Goal: Task Accomplishment & Management: Use online tool/utility

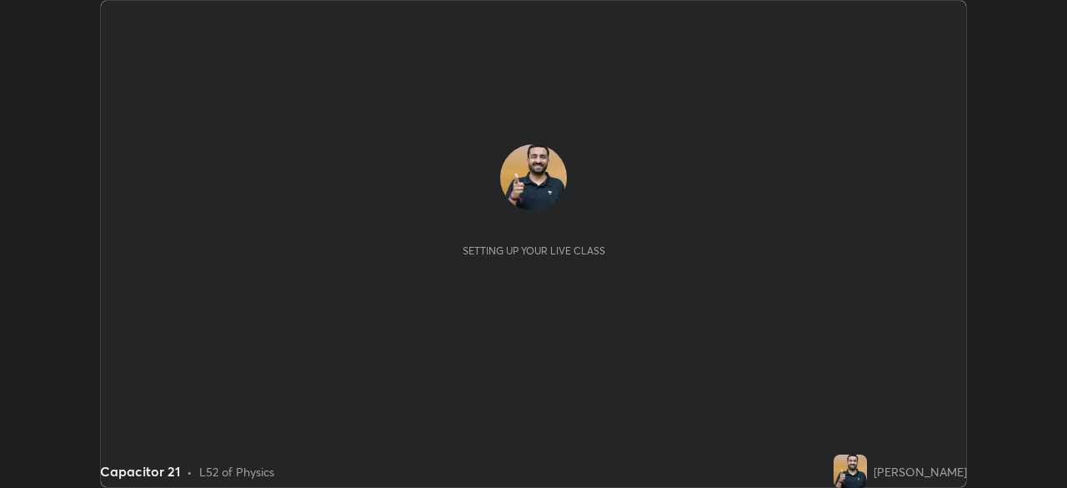
scroll to position [488, 1067]
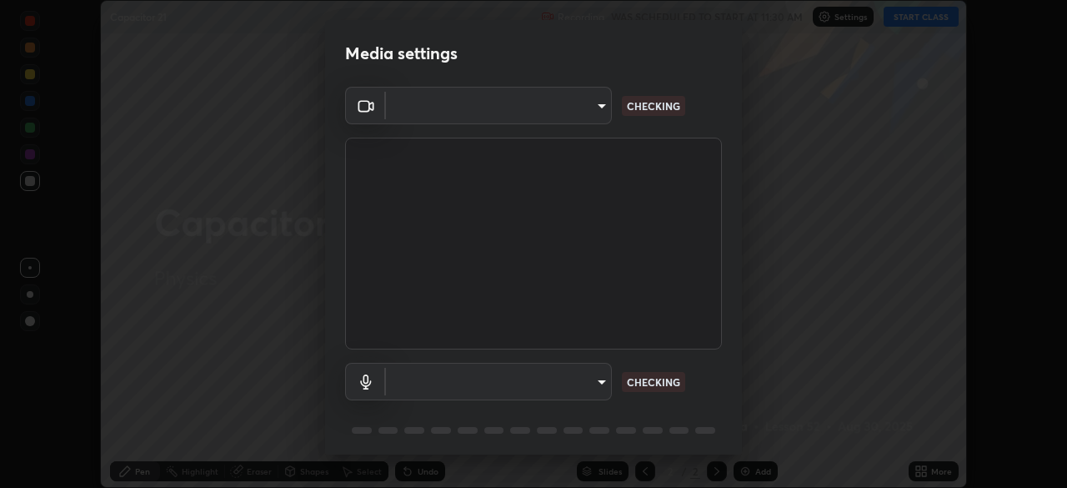
type input "85d16ec95aa84cac57c58139e5cfc4bfb0706547449b22b2f8fda69051d4463f"
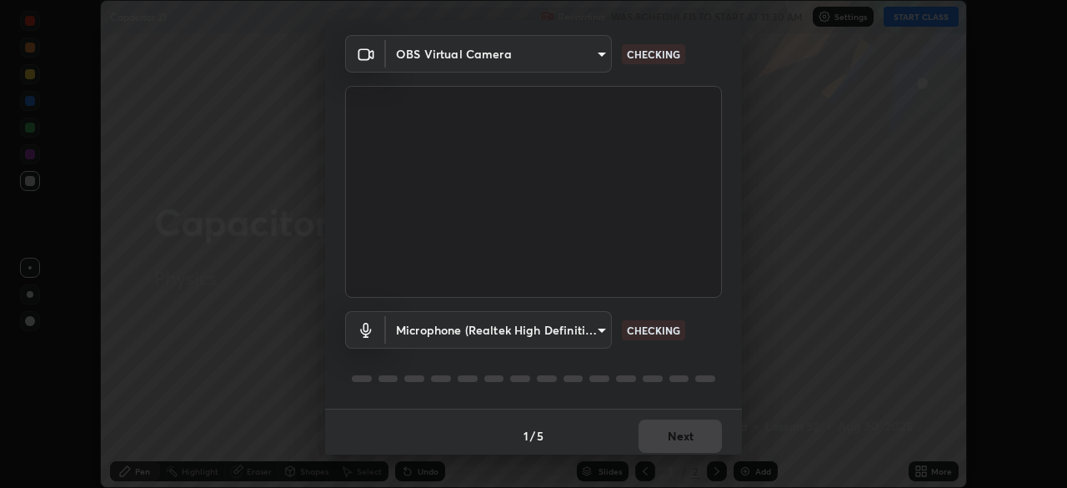
scroll to position [59, 0]
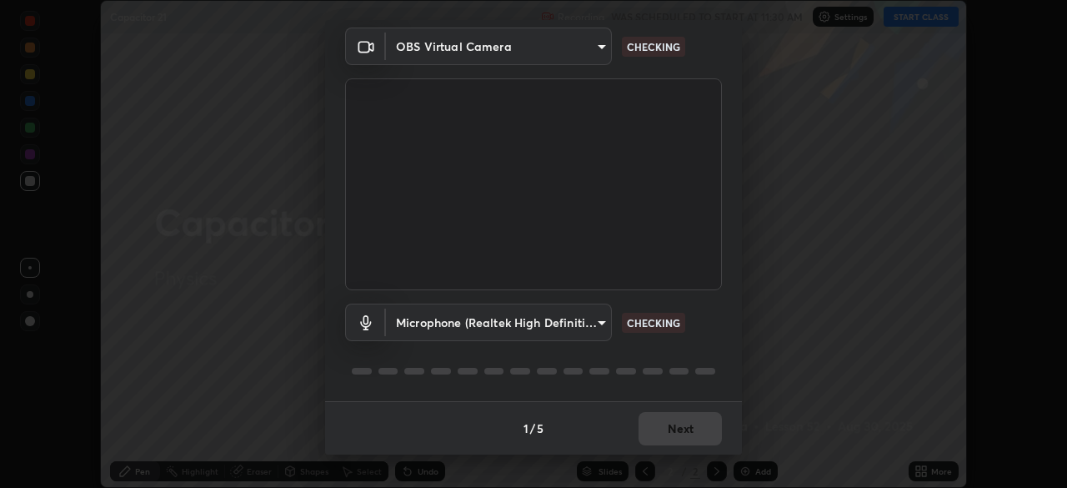
click at [599, 320] on body "Erase all Capacitor 21 Recording WAS SCHEDULED TO START AT 11:30 AM Settings ST…" at bounding box center [533, 244] width 1067 height 488
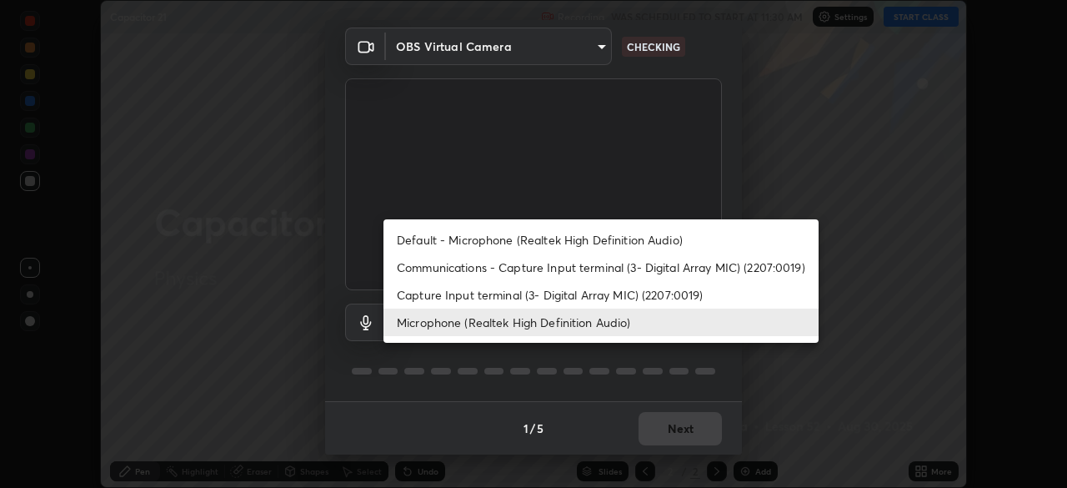
click at [575, 238] on li "Default - Microphone (Realtek High Definition Audio)" at bounding box center [601, 240] width 435 height 28
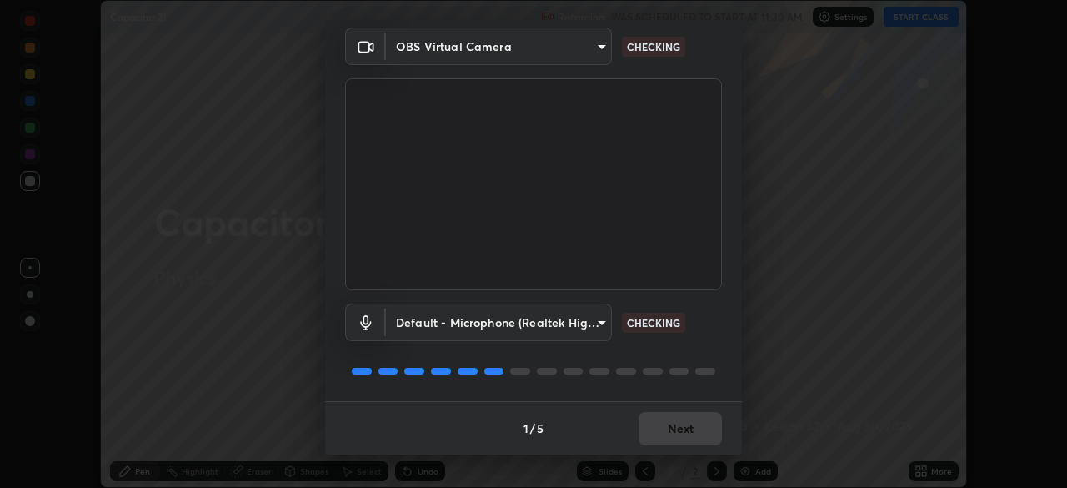
click at [571, 323] on body "Erase all Capacitor 21 Recording WAS SCHEDULED TO START AT 11:30 AM Settings ST…" at bounding box center [533, 244] width 1067 height 488
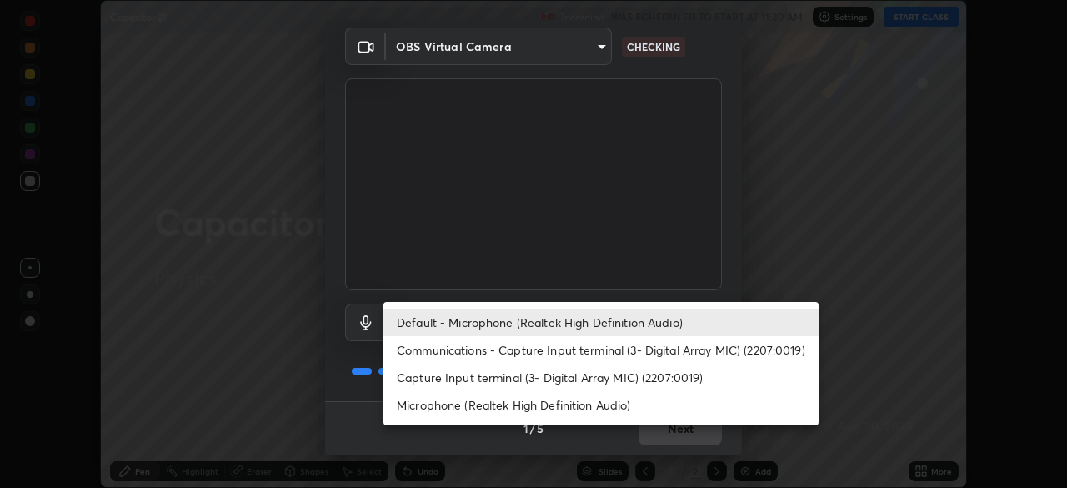
click at [559, 398] on li "Microphone (Realtek High Definition Audio)" at bounding box center [601, 405] width 435 height 28
type input "9d4408a90a760b4a8fb8b140e125e28eb8d2e680e785984b6402020b8f06267f"
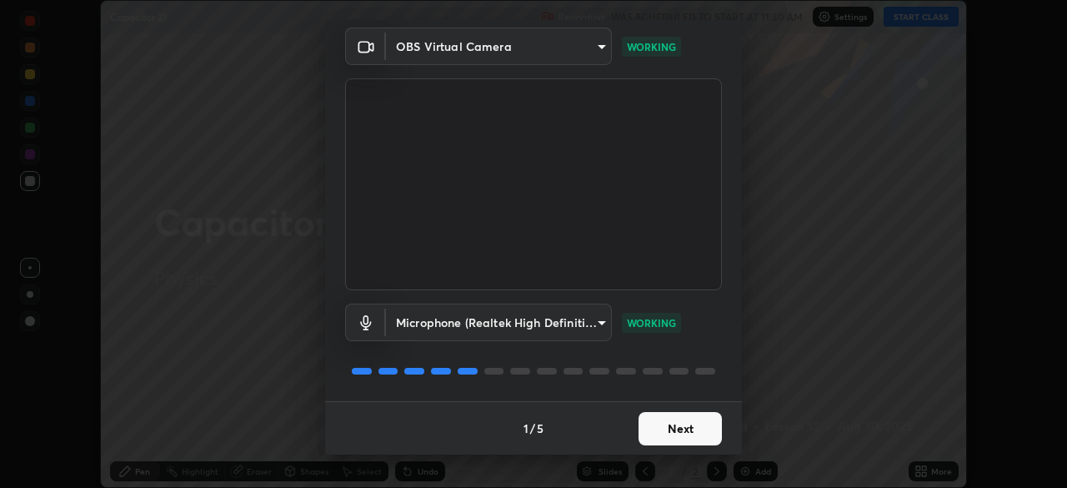
click at [672, 427] on button "Next" at bounding box center [680, 428] width 83 height 33
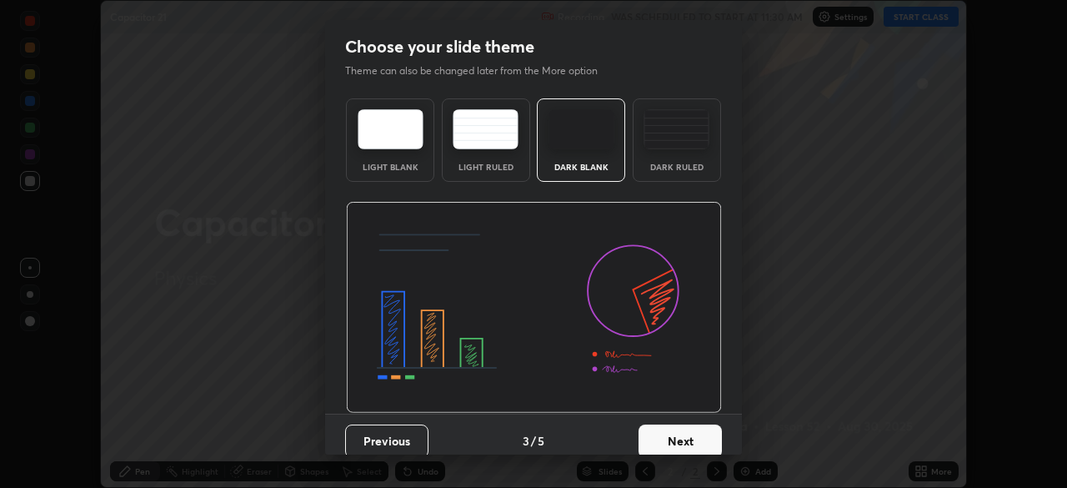
click at [680, 428] on button "Next" at bounding box center [680, 440] width 83 height 33
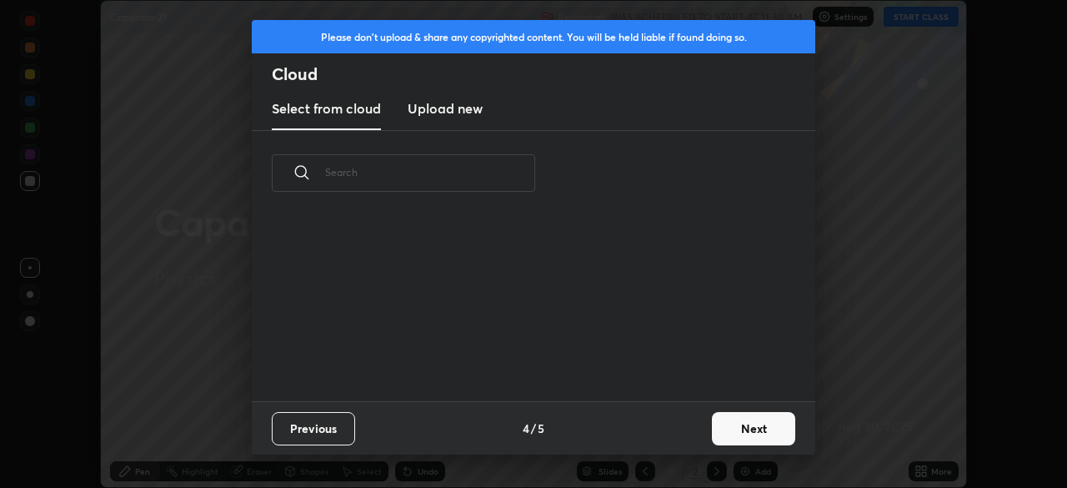
click at [721, 430] on button "Next" at bounding box center [753, 428] width 83 height 33
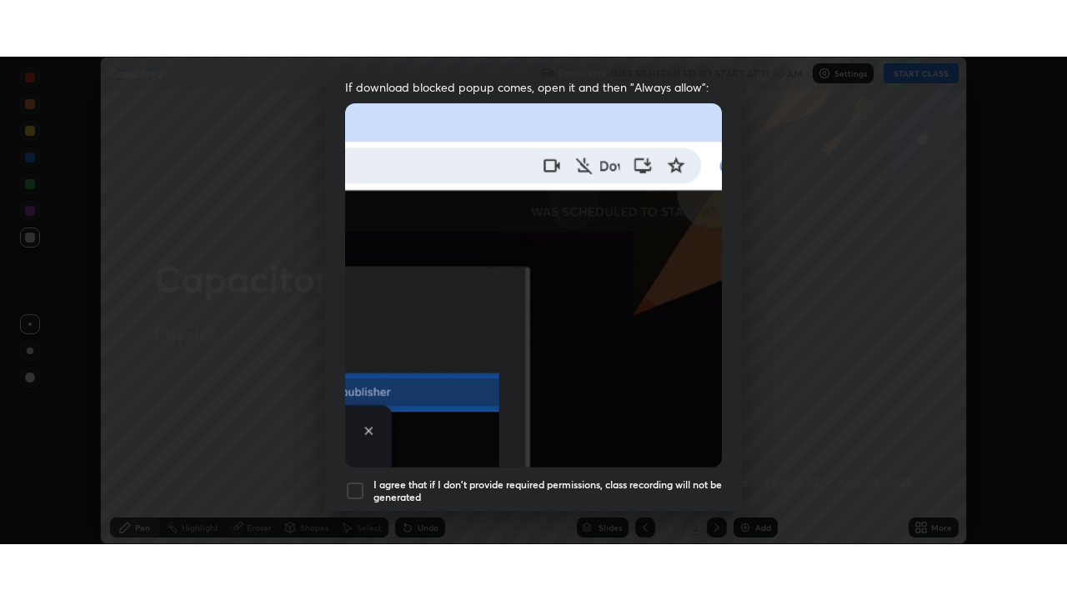
scroll to position [399, 0]
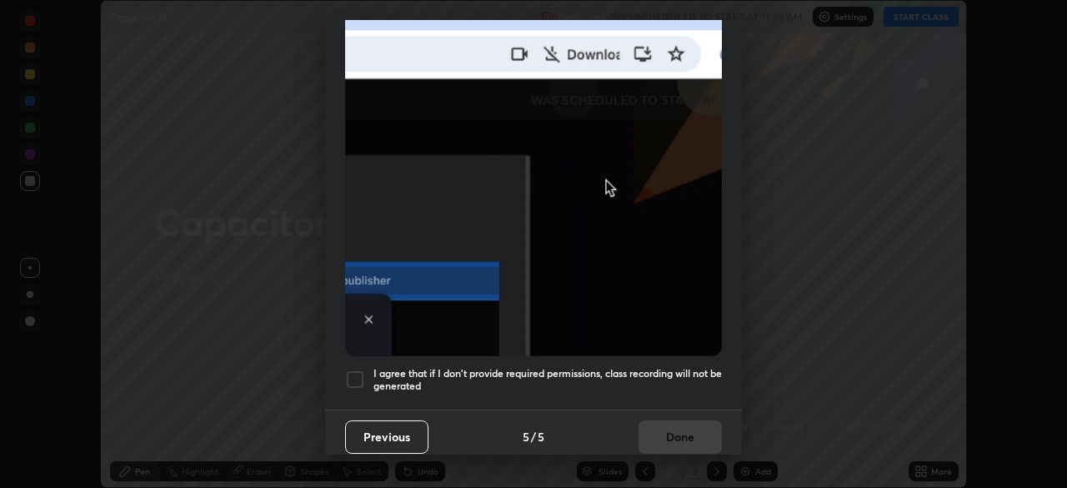
click at [529, 369] on h5 "I agree that if I don't provide required permissions, class recording will not …" at bounding box center [548, 380] width 348 height 26
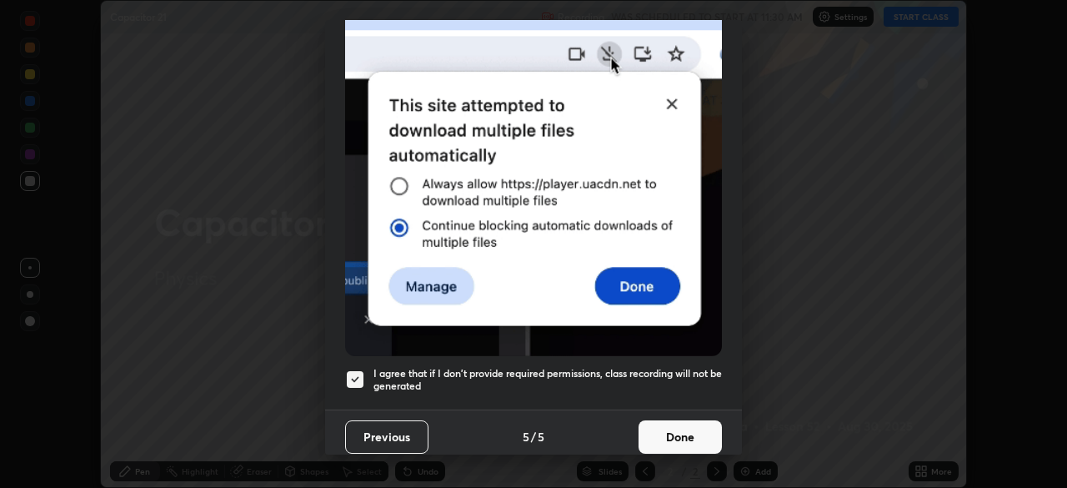
click at [653, 429] on button "Done" at bounding box center [680, 436] width 83 height 33
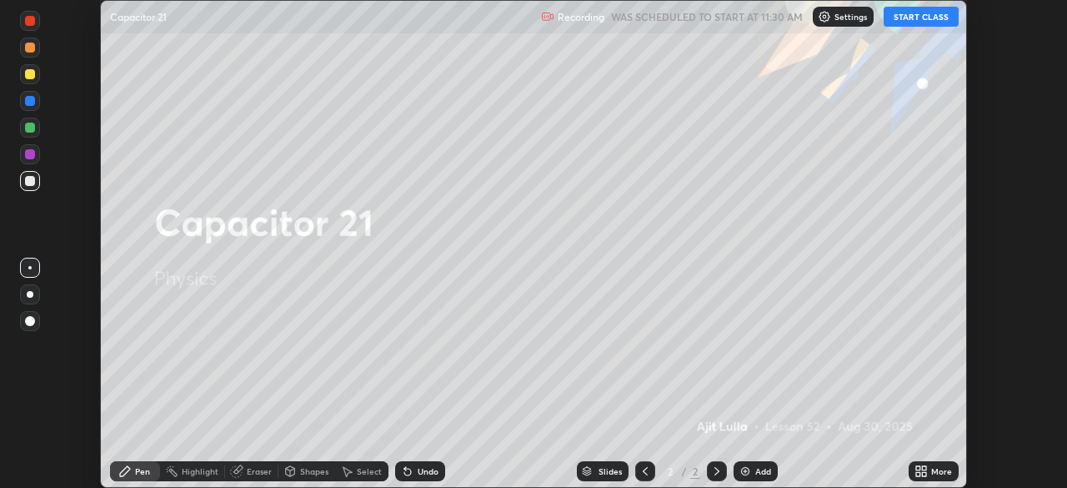
click at [910, 19] on button "START CLASS" at bounding box center [921, 17] width 75 height 20
click at [933, 467] on div "More" at bounding box center [941, 471] width 21 height 8
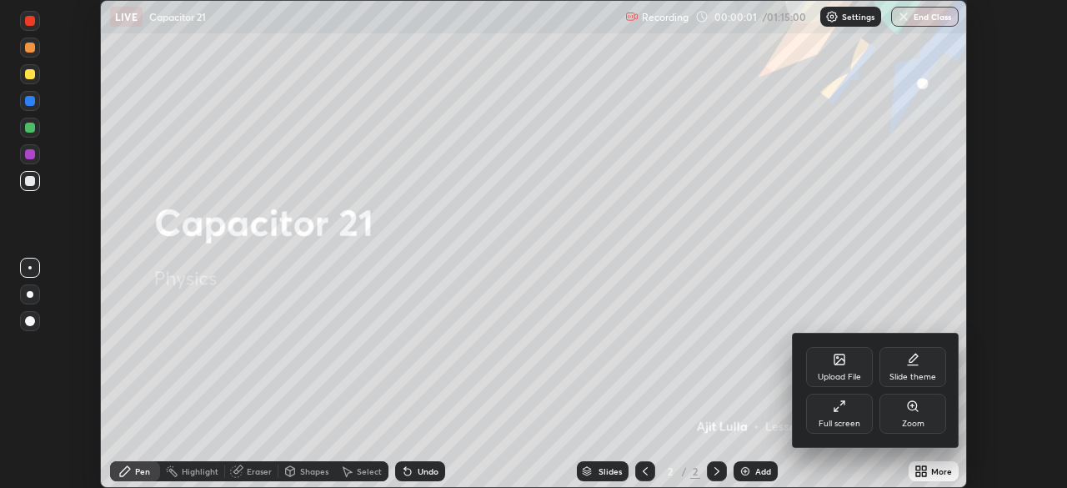
click at [857, 414] on div "Full screen" at bounding box center [839, 414] width 67 height 40
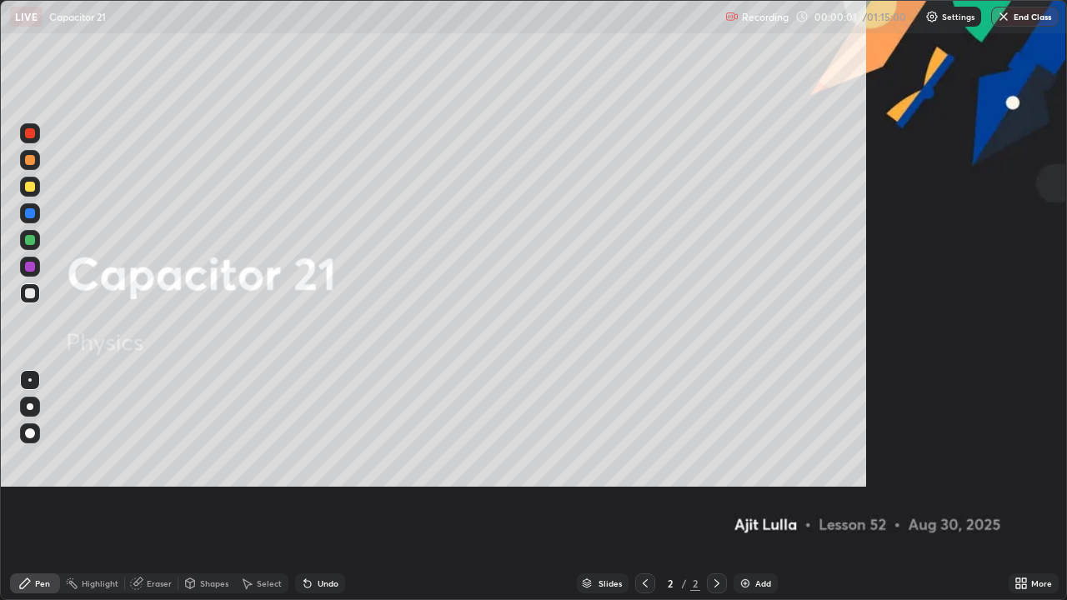
scroll to position [600, 1067]
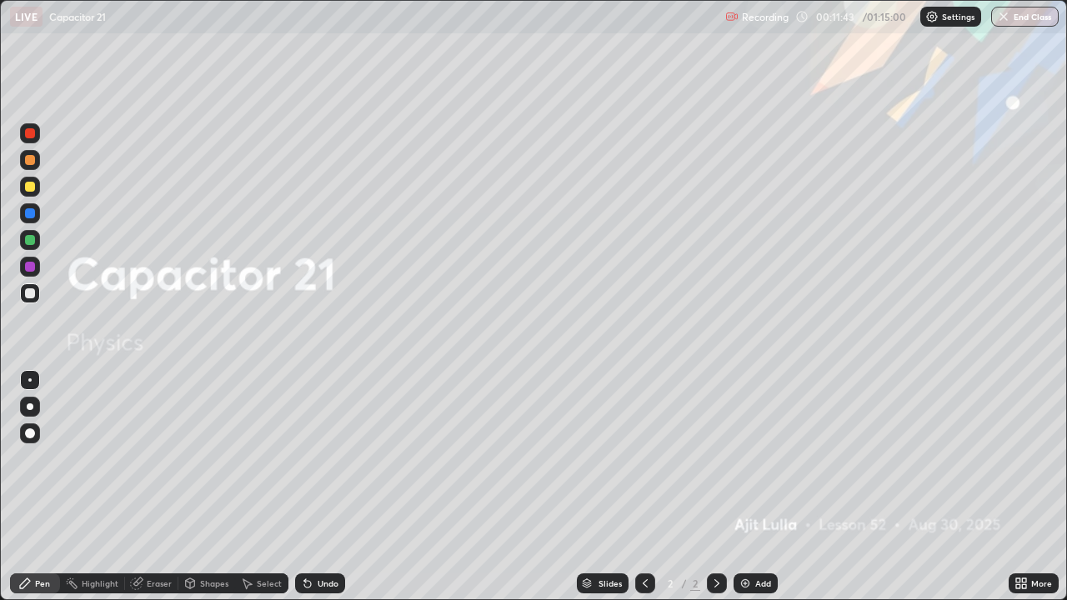
click at [750, 487] on img at bounding box center [745, 583] width 13 height 13
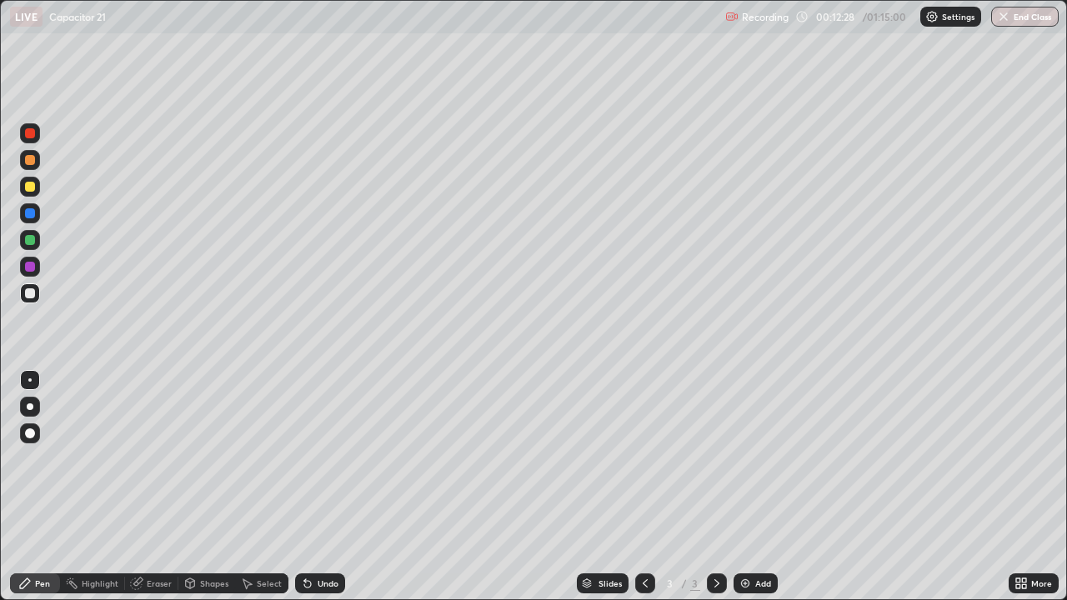
click at [37, 192] on div at bounding box center [30, 187] width 20 height 20
click at [37, 294] on div at bounding box center [30, 293] width 20 height 20
click at [39, 183] on div at bounding box center [30, 187] width 20 height 20
click at [748, 487] on div "Add" at bounding box center [756, 584] width 44 height 20
click at [33, 191] on div at bounding box center [30, 187] width 10 height 10
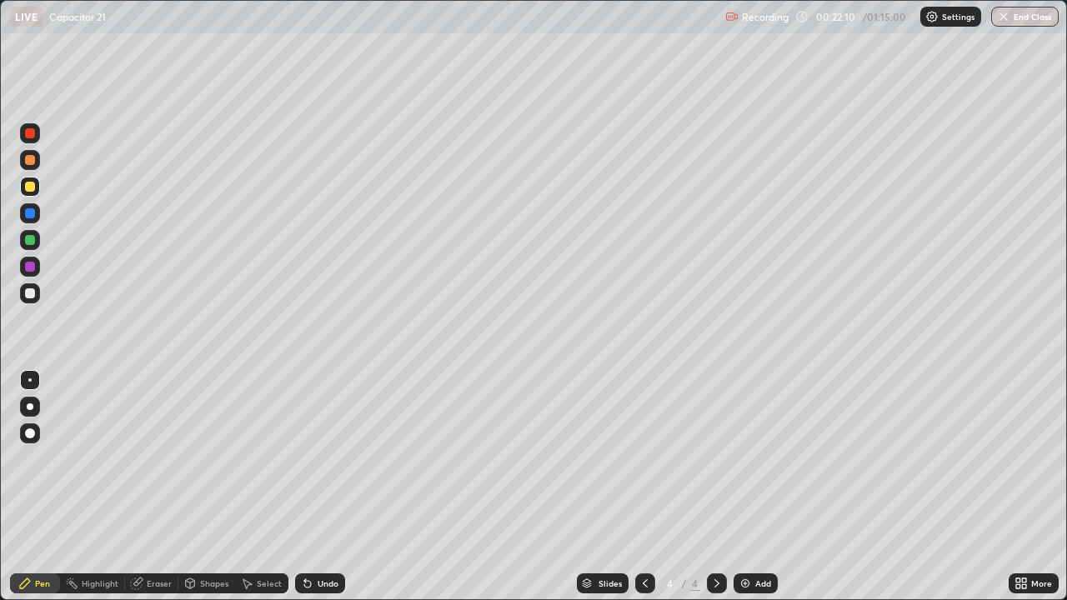
click at [36, 297] on div at bounding box center [30, 293] width 20 height 20
click at [38, 195] on div at bounding box center [30, 186] width 20 height 27
click at [33, 238] on div at bounding box center [30, 240] width 10 height 10
click at [751, 487] on div "Add" at bounding box center [756, 584] width 44 height 20
click at [34, 190] on div at bounding box center [30, 187] width 10 height 10
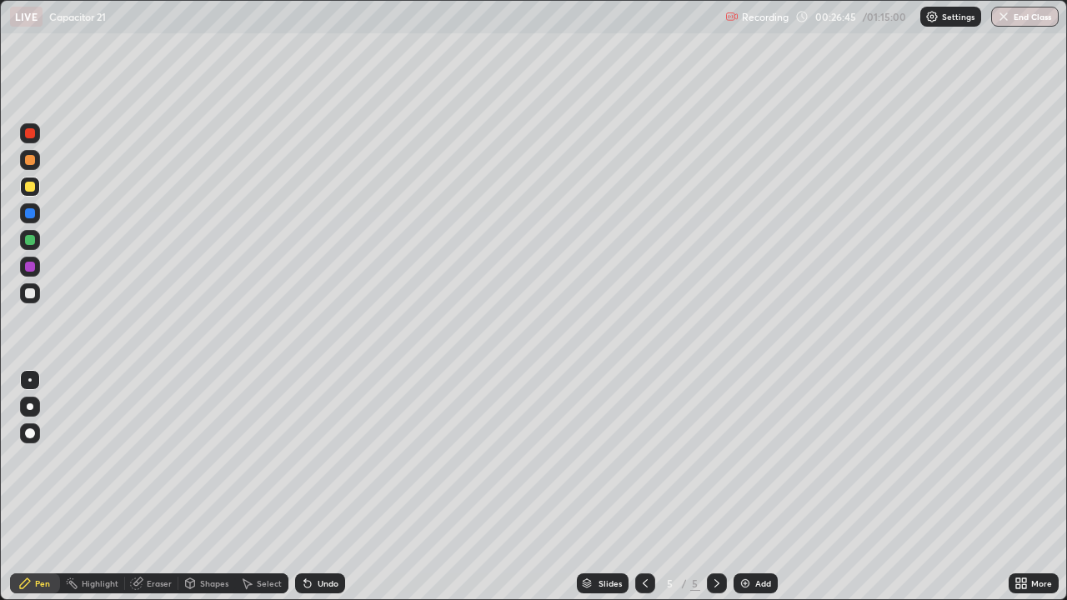
click at [149, 487] on div "Eraser" at bounding box center [159, 583] width 25 height 8
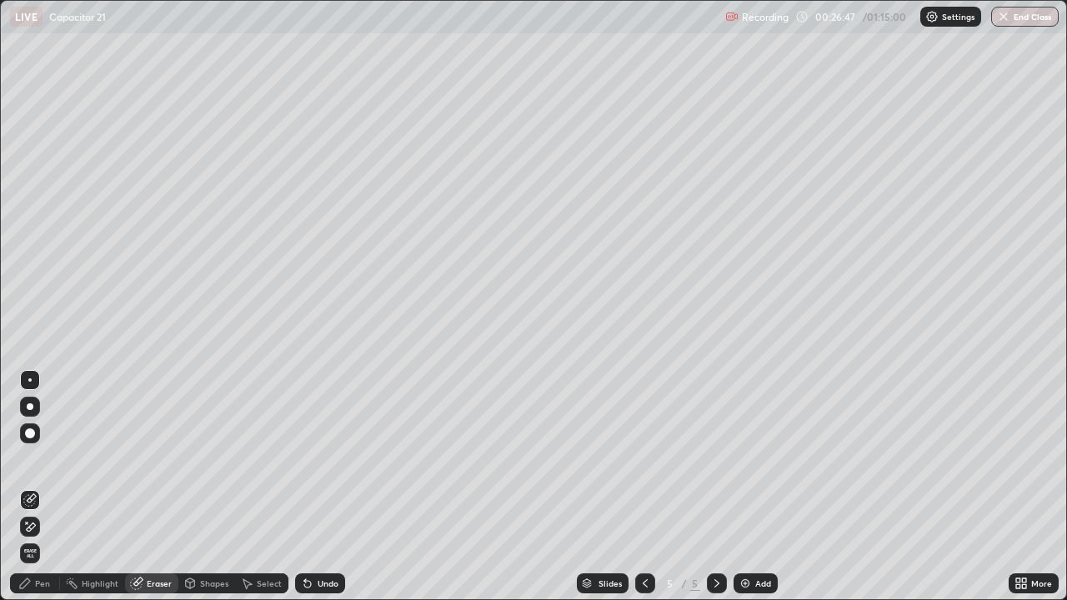
click at [56, 487] on div "Pen" at bounding box center [35, 584] width 50 height 20
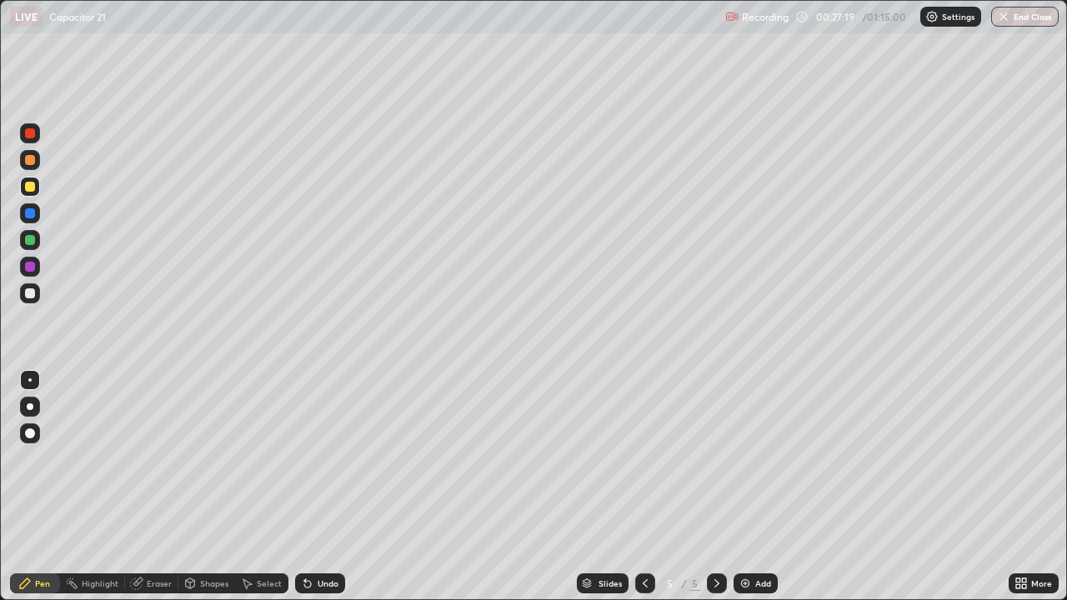
click at [38, 299] on div at bounding box center [30, 293] width 20 height 20
click at [760, 487] on div "Add" at bounding box center [756, 584] width 44 height 20
click at [35, 180] on div at bounding box center [30, 187] width 20 height 20
click at [38, 294] on div at bounding box center [30, 293] width 20 height 20
click at [311, 487] on div "Undo" at bounding box center [320, 584] width 50 height 20
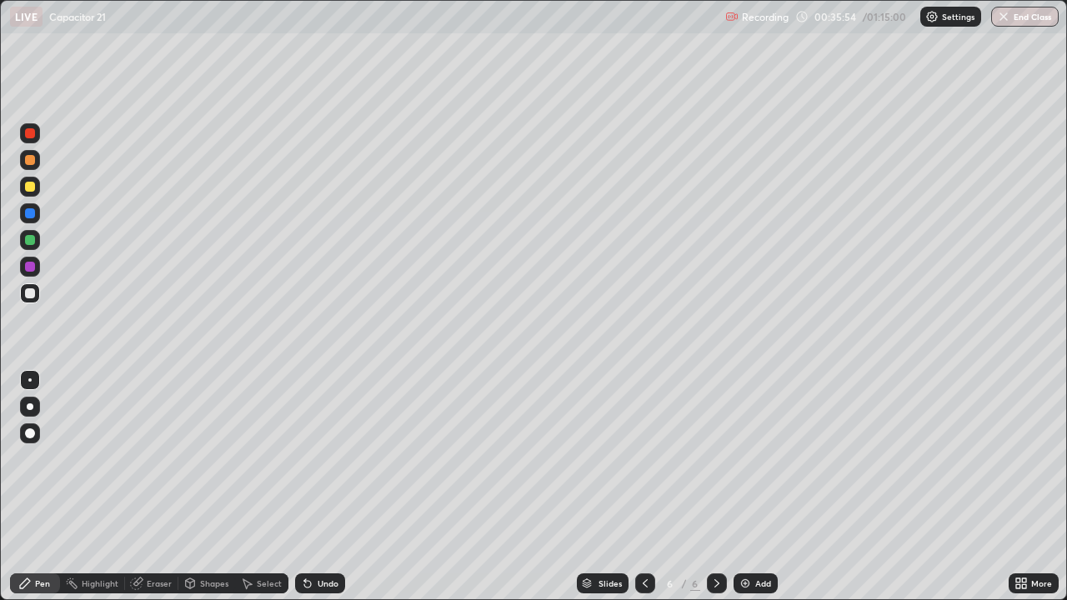
click at [755, 487] on div "Add" at bounding box center [763, 583] width 16 height 8
click at [31, 188] on div at bounding box center [30, 187] width 10 height 10
click at [36, 292] on div at bounding box center [30, 293] width 20 height 20
click at [328, 487] on div "Undo" at bounding box center [320, 584] width 50 height 20
click at [334, 487] on div "Undo" at bounding box center [328, 583] width 21 height 8
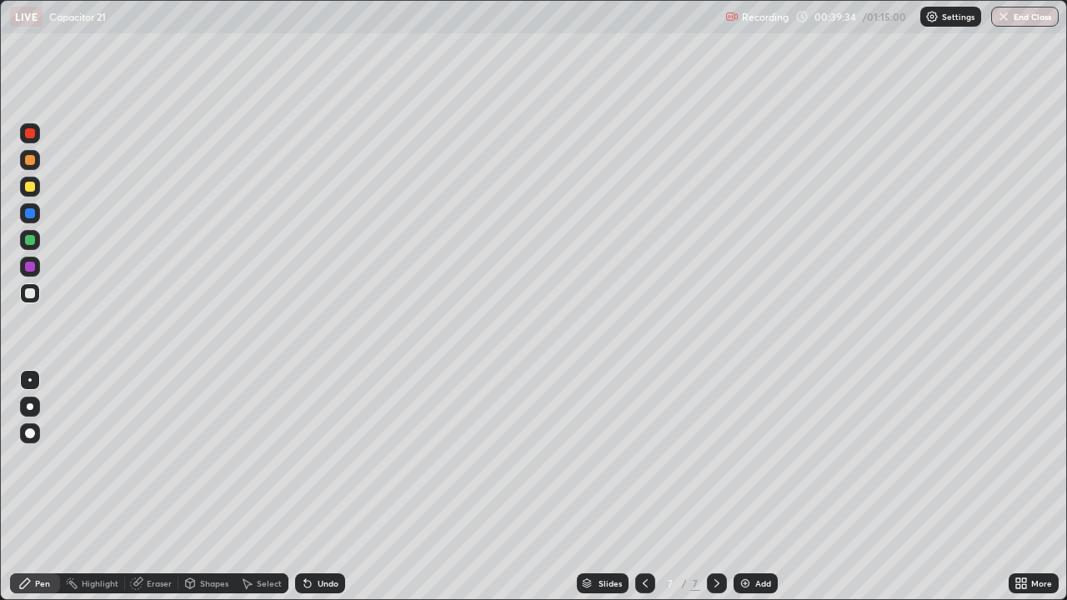
click at [328, 487] on div "Undo" at bounding box center [320, 584] width 50 height 20
click at [325, 487] on div "Undo" at bounding box center [328, 583] width 21 height 8
click at [328, 487] on div "Undo" at bounding box center [328, 583] width 21 height 8
click at [760, 487] on div "Add" at bounding box center [756, 584] width 44 height 20
click at [38, 190] on div at bounding box center [30, 187] width 20 height 20
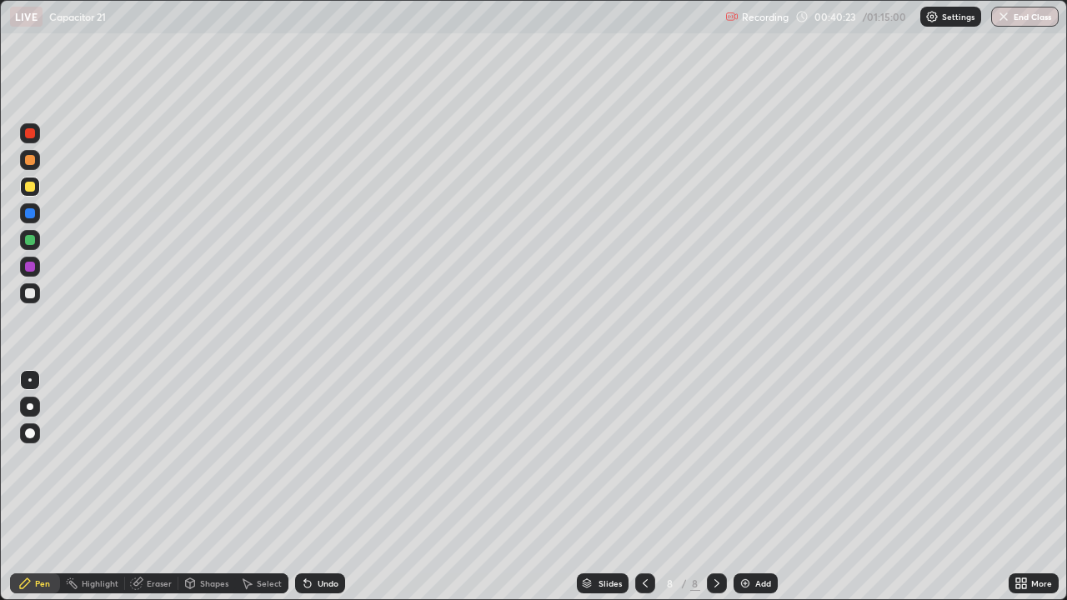
click at [37, 298] on div at bounding box center [30, 293] width 20 height 20
click at [34, 195] on div at bounding box center [30, 187] width 20 height 20
click at [156, 487] on div "Eraser" at bounding box center [159, 583] width 25 height 8
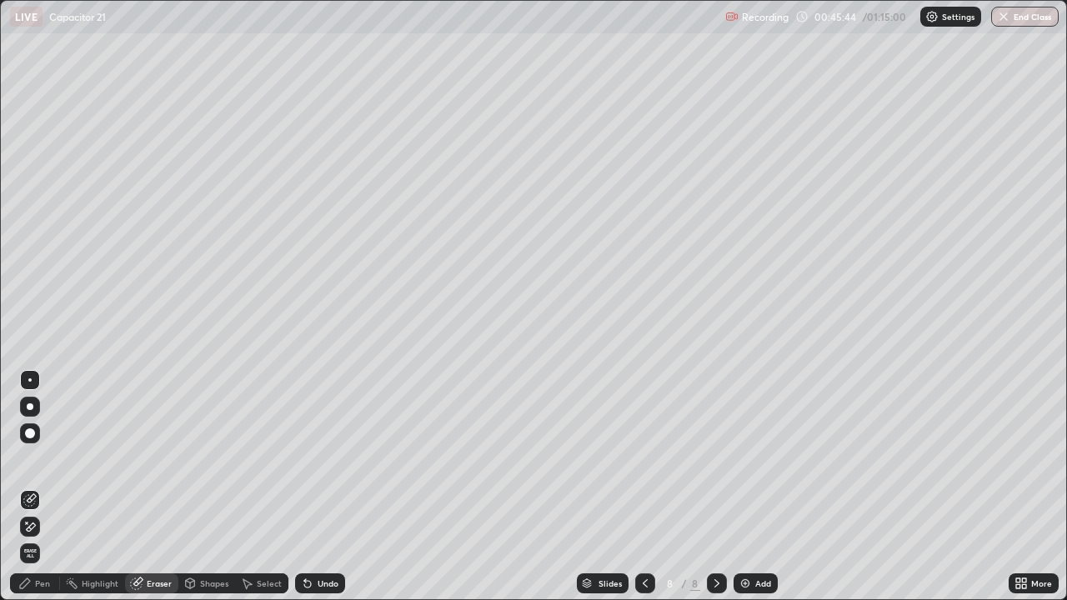
click at [32, 487] on icon at bounding box center [29, 527] width 13 height 14
click at [52, 487] on div "Pen" at bounding box center [35, 584] width 50 height 20
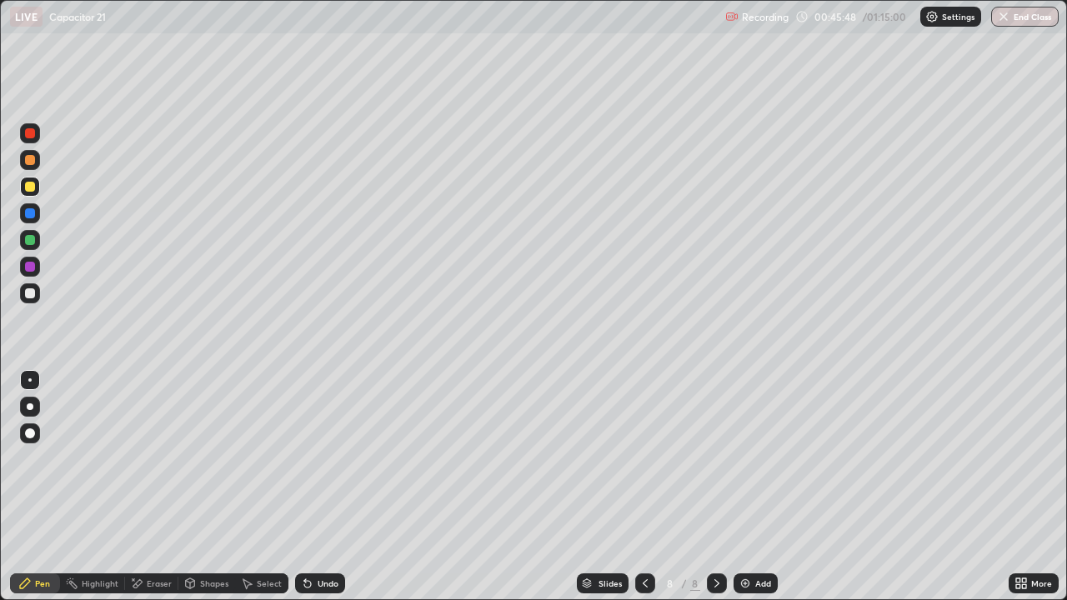
click at [735, 487] on div "Add" at bounding box center [756, 584] width 44 height 20
click at [651, 487] on div at bounding box center [645, 584] width 20 height 20
click at [724, 487] on div at bounding box center [717, 583] width 20 height 33
click at [653, 487] on div at bounding box center [645, 584] width 20 height 20
click at [714, 487] on icon at bounding box center [716, 583] width 13 height 13
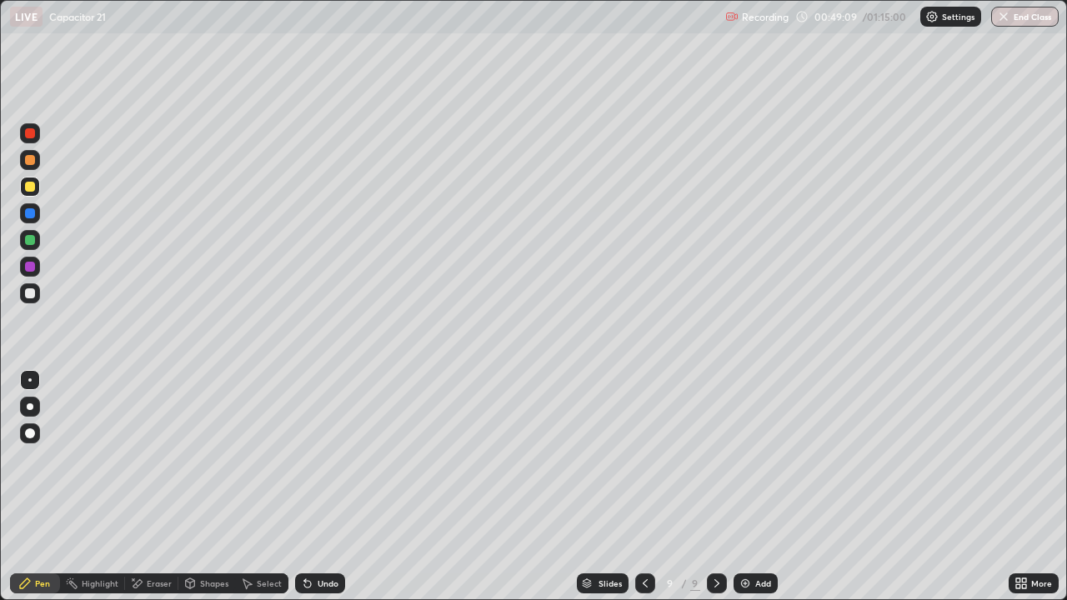
click at [651, 487] on div at bounding box center [645, 584] width 20 height 20
click at [715, 487] on icon at bounding box center [716, 583] width 13 height 13
click at [651, 487] on div at bounding box center [645, 584] width 20 height 20
click at [714, 487] on icon at bounding box center [716, 583] width 13 height 13
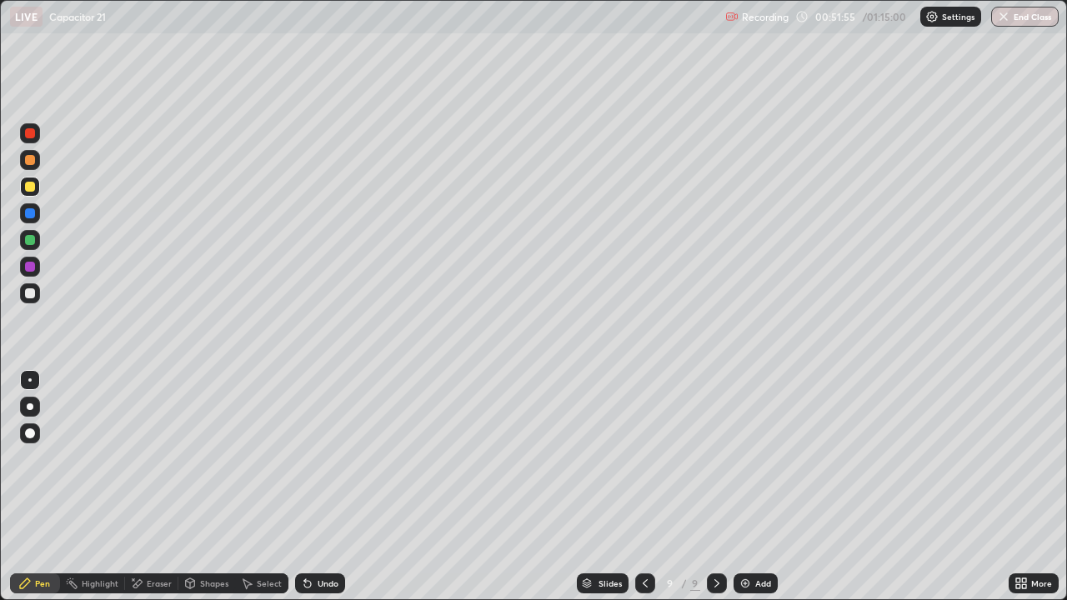
click at [745, 487] on img at bounding box center [745, 583] width 13 height 13
click at [31, 293] on div at bounding box center [30, 293] width 10 height 10
click at [38, 196] on div at bounding box center [30, 186] width 20 height 27
click at [33, 293] on div at bounding box center [30, 293] width 10 height 10
click at [745, 487] on img at bounding box center [745, 583] width 13 height 13
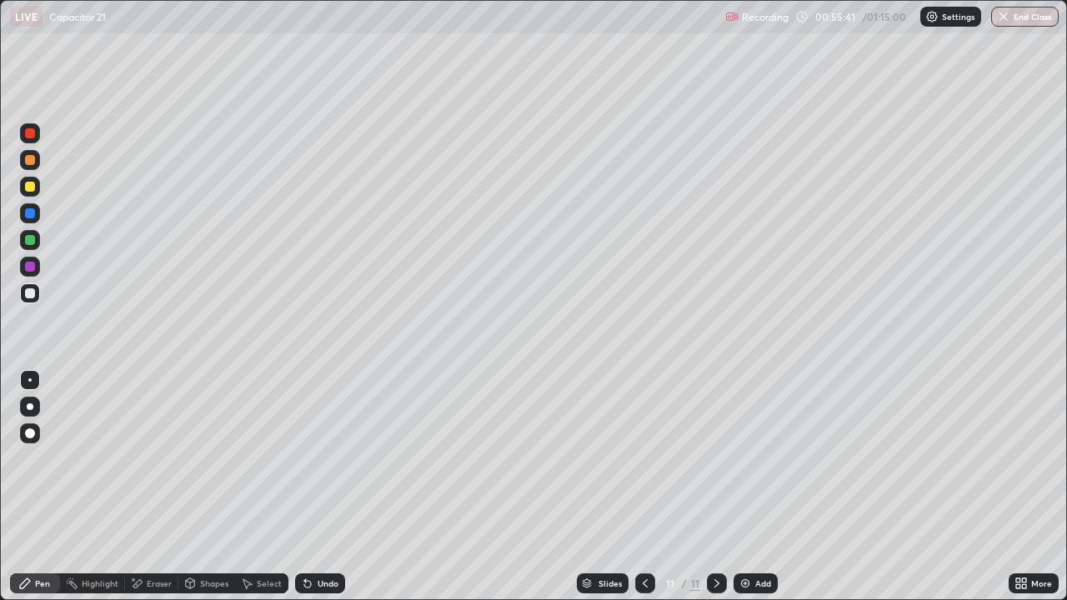
click at [36, 299] on div at bounding box center [30, 293] width 20 height 20
click at [37, 211] on div at bounding box center [30, 213] width 20 height 20
click at [28, 301] on div at bounding box center [30, 293] width 20 height 20
click at [648, 487] on div at bounding box center [645, 583] width 20 height 33
click at [716, 487] on icon at bounding box center [716, 583] width 5 height 8
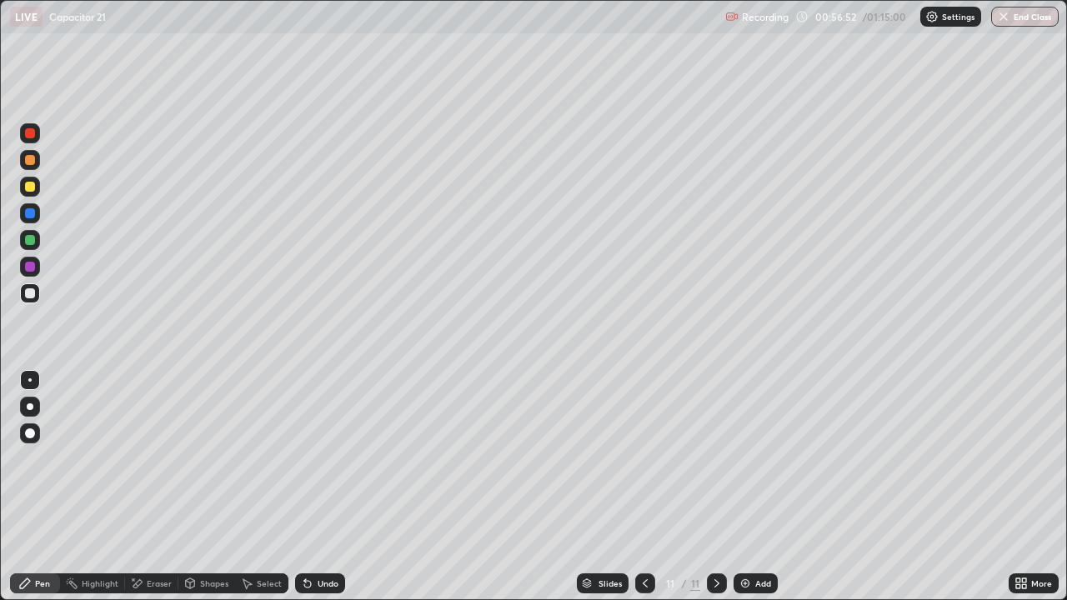
click at [153, 487] on div "Eraser" at bounding box center [159, 583] width 25 height 8
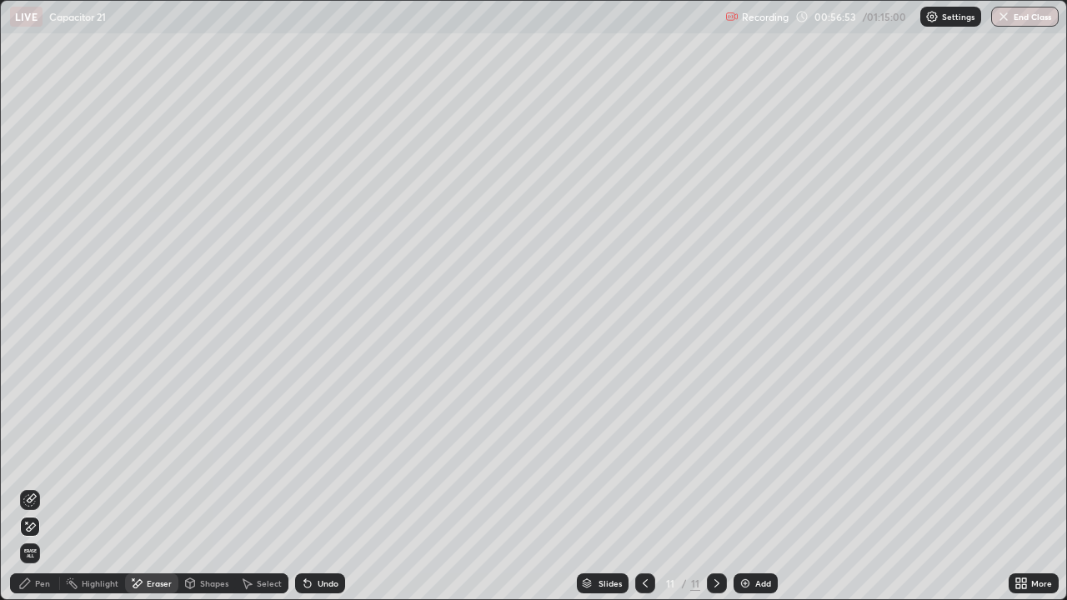
click at [33, 487] on span "Erase all" at bounding box center [30, 554] width 18 height 10
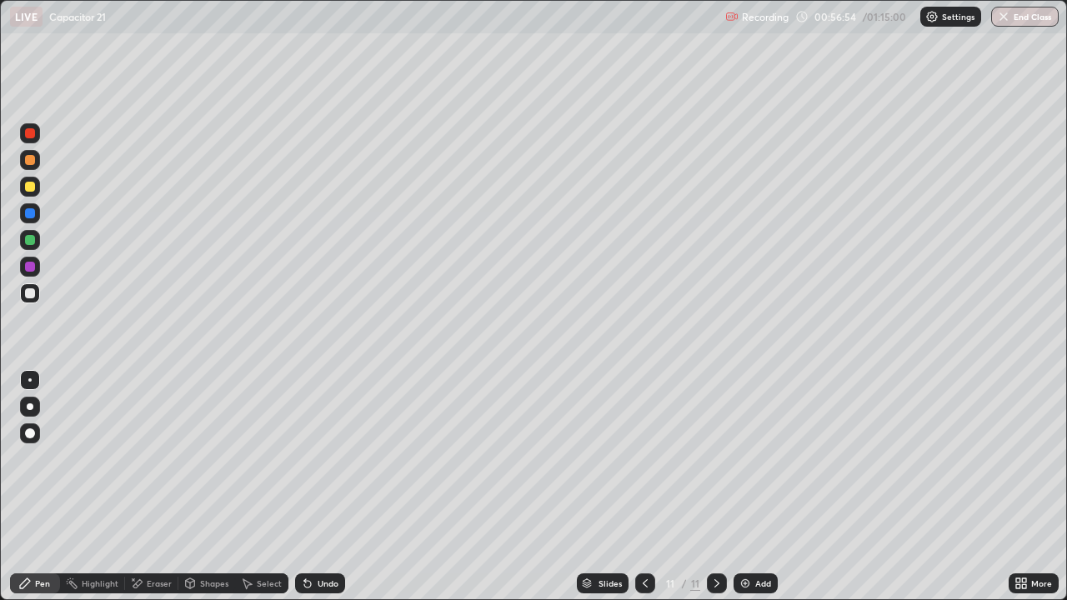
click at [35, 487] on div "Pen" at bounding box center [35, 584] width 50 height 20
click at [37, 187] on div at bounding box center [30, 187] width 20 height 20
click at [39, 297] on div at bounding box center [30, 293] width 20 height 20
click at [752, 487] on div "Add" at bounding box center [756, 584] width 44 height 20
click at [750, 487] on div "Add" at bounding box center [756, 584] width 44 height 20
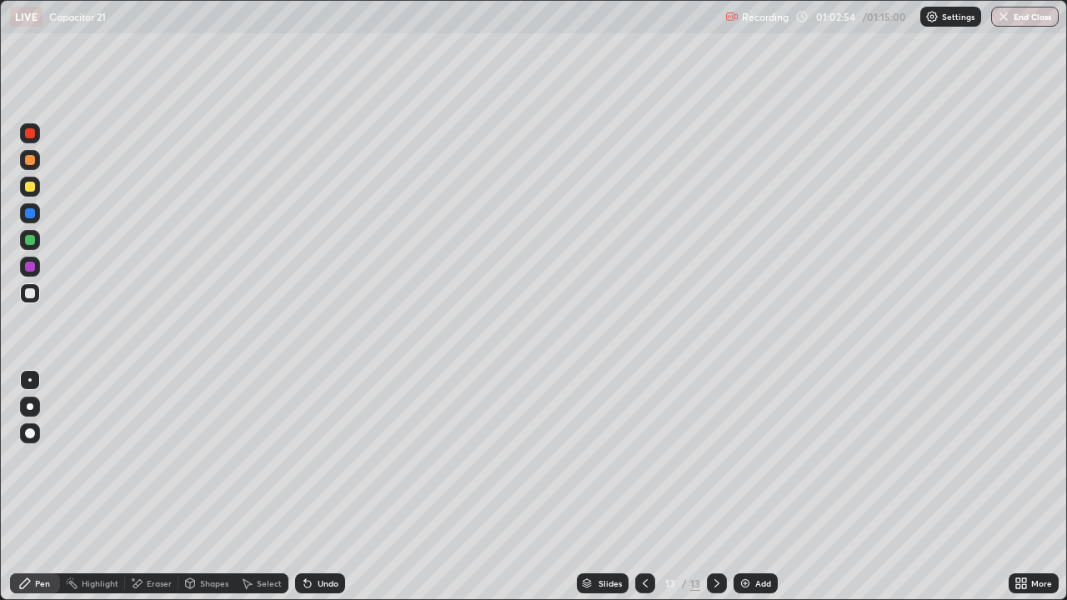
click at [31, 187] on div at bounding box center [30, 187] width 10 height 10
click at [31, 293] on div at bounding box center [30, 293] width 10 height 10
click at [36, 187] on div at bounding box center [30, 187] width 20 height 20
click at [1023, 17] on button "End Class" at bounding box center [1026, 17] width 66 height 20
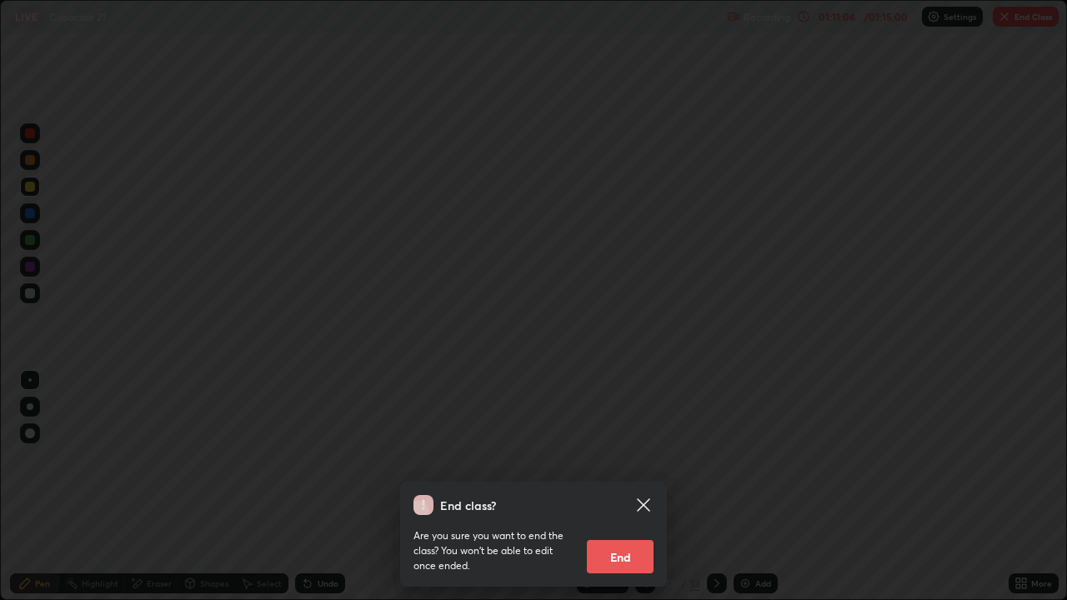
click at [642, 487] on button "End" at bounding box center [620, 556] width 67 height 33
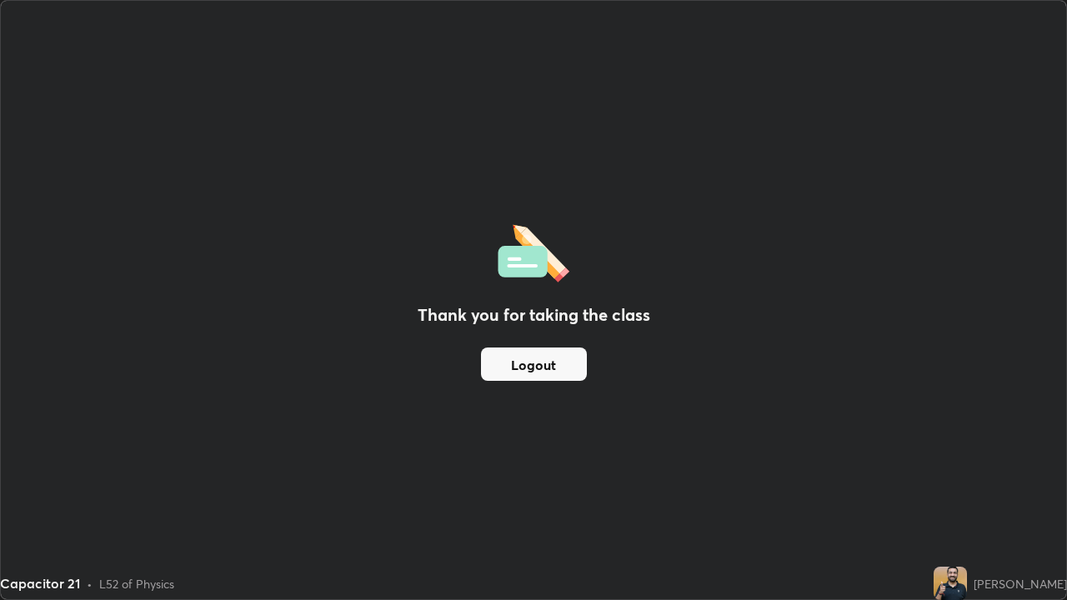
click at [554, 363] on button "Logout" at bounding box center [534, 364] width 106 height 33
